Goal: Find specific page/section: Find specific page/section

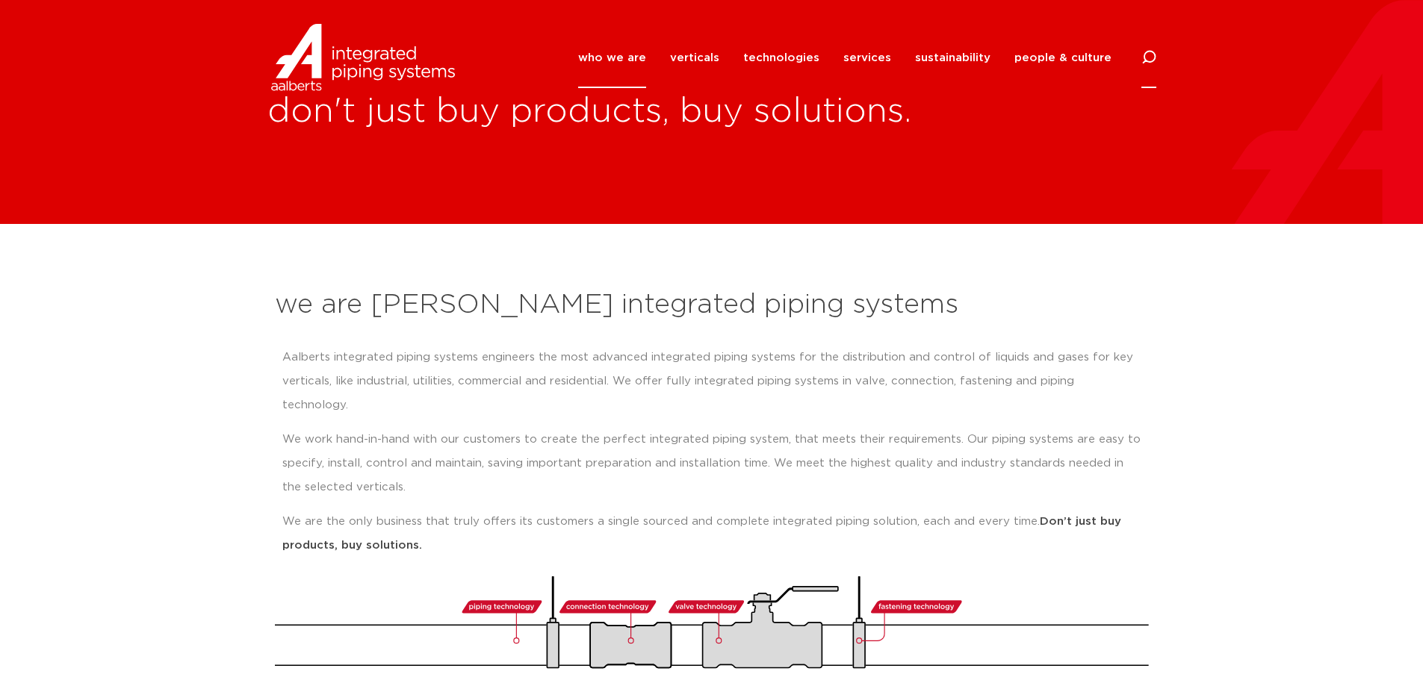
click at [1149, 56] on icon at bounding box center [1148, 57] width 15 height 15
click at [927, 59] on input "Search" at bounding box center [1036, 56] width 239 height 34
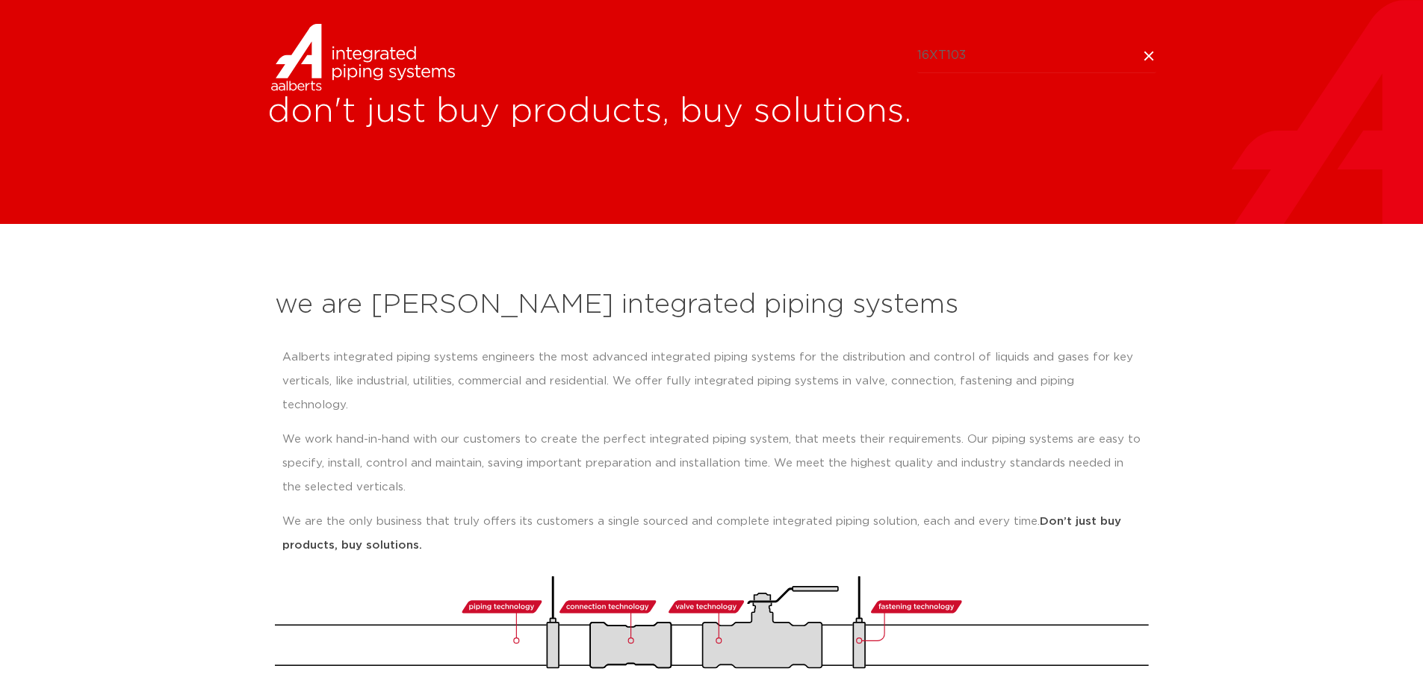
type input "16XT103"
click button "Search" at bounding box center [0, 0] width 0 height 0
